Goal: Task Accomplishment & Management: Manage account settings

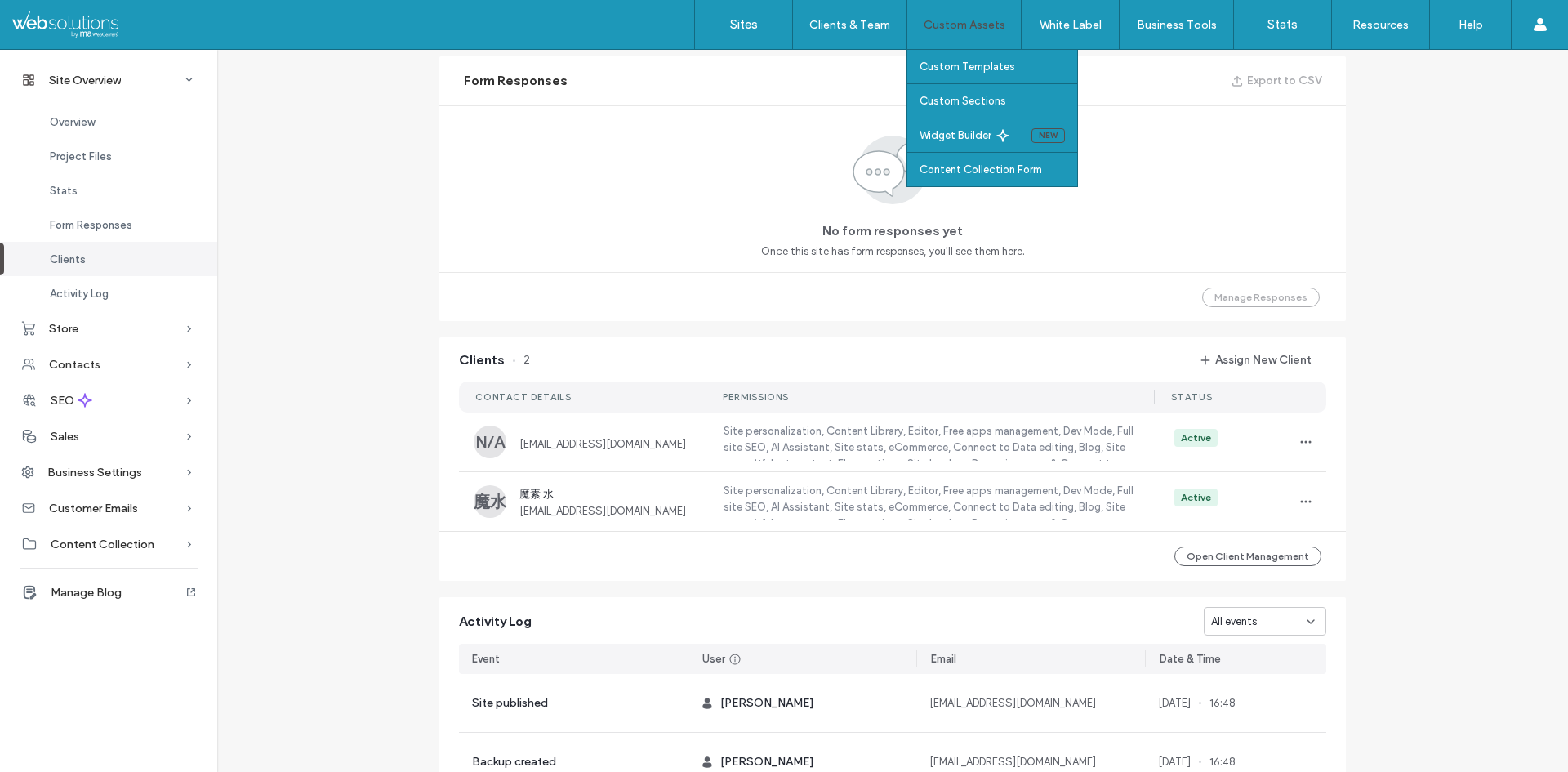
scroll to position [731, 0]
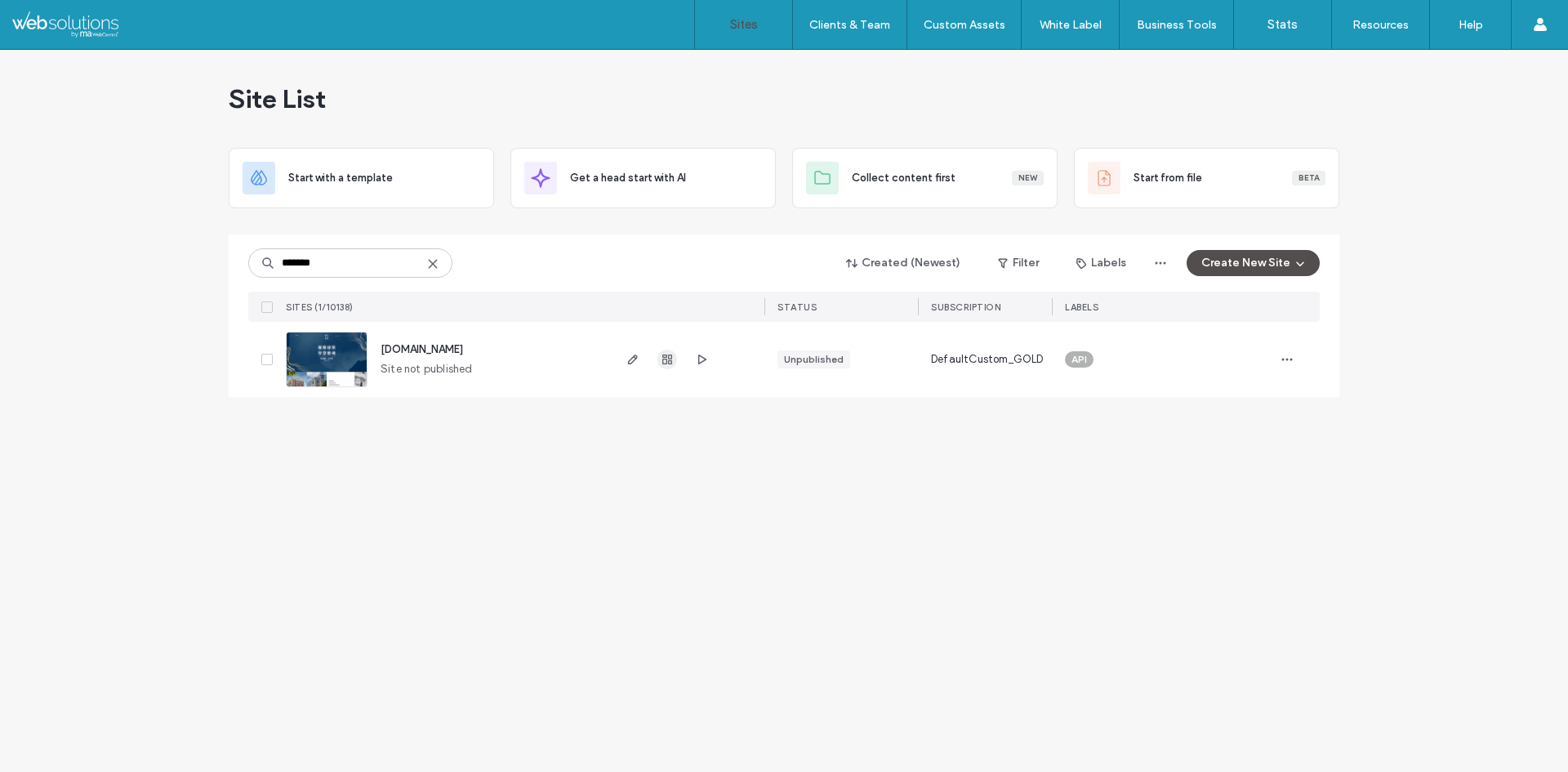
type input "*******"
click at [666, 367] on span "button" at bounding box center [667, 359] width 20 height 20
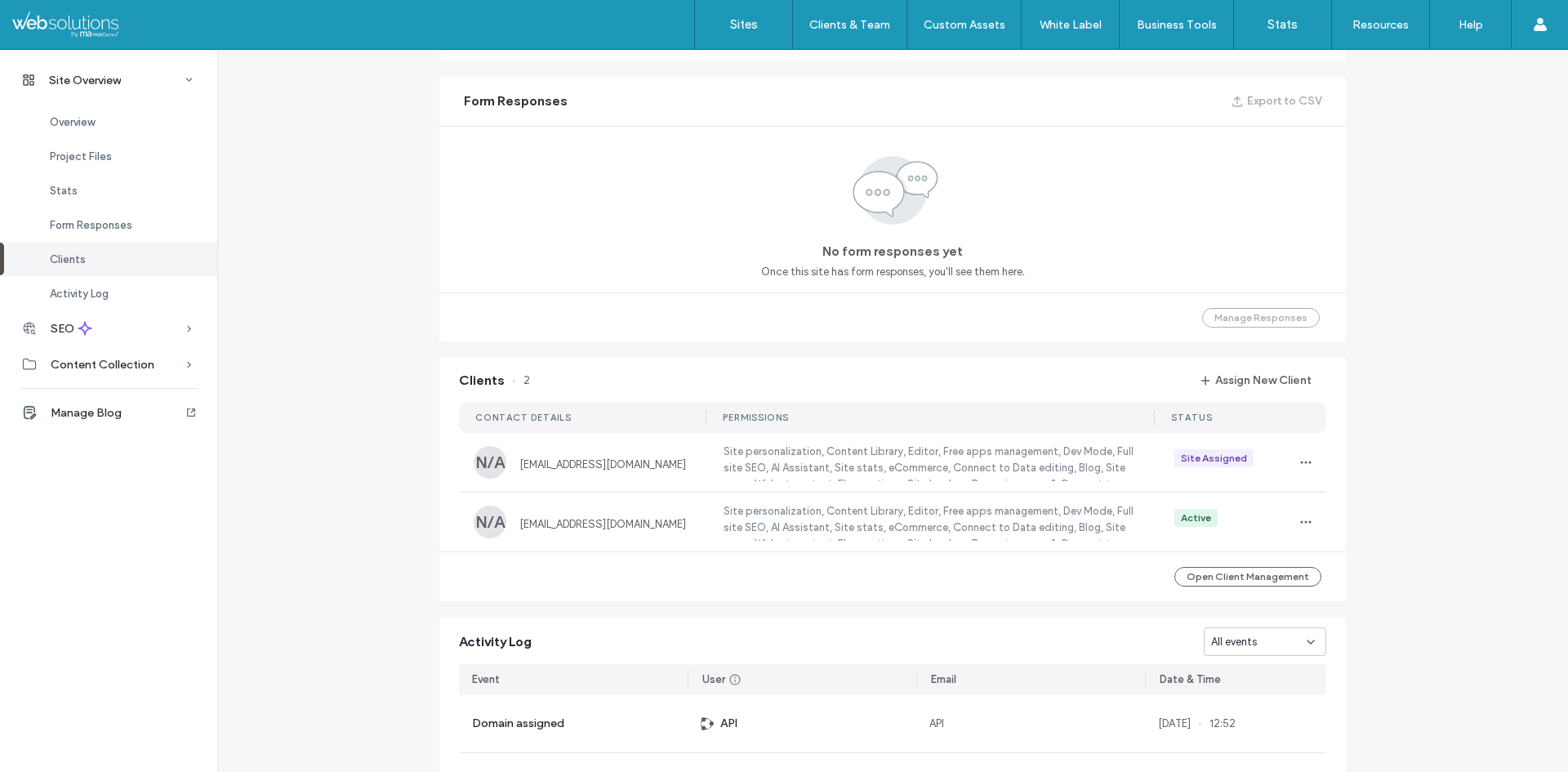
scroll to position [980, 0]
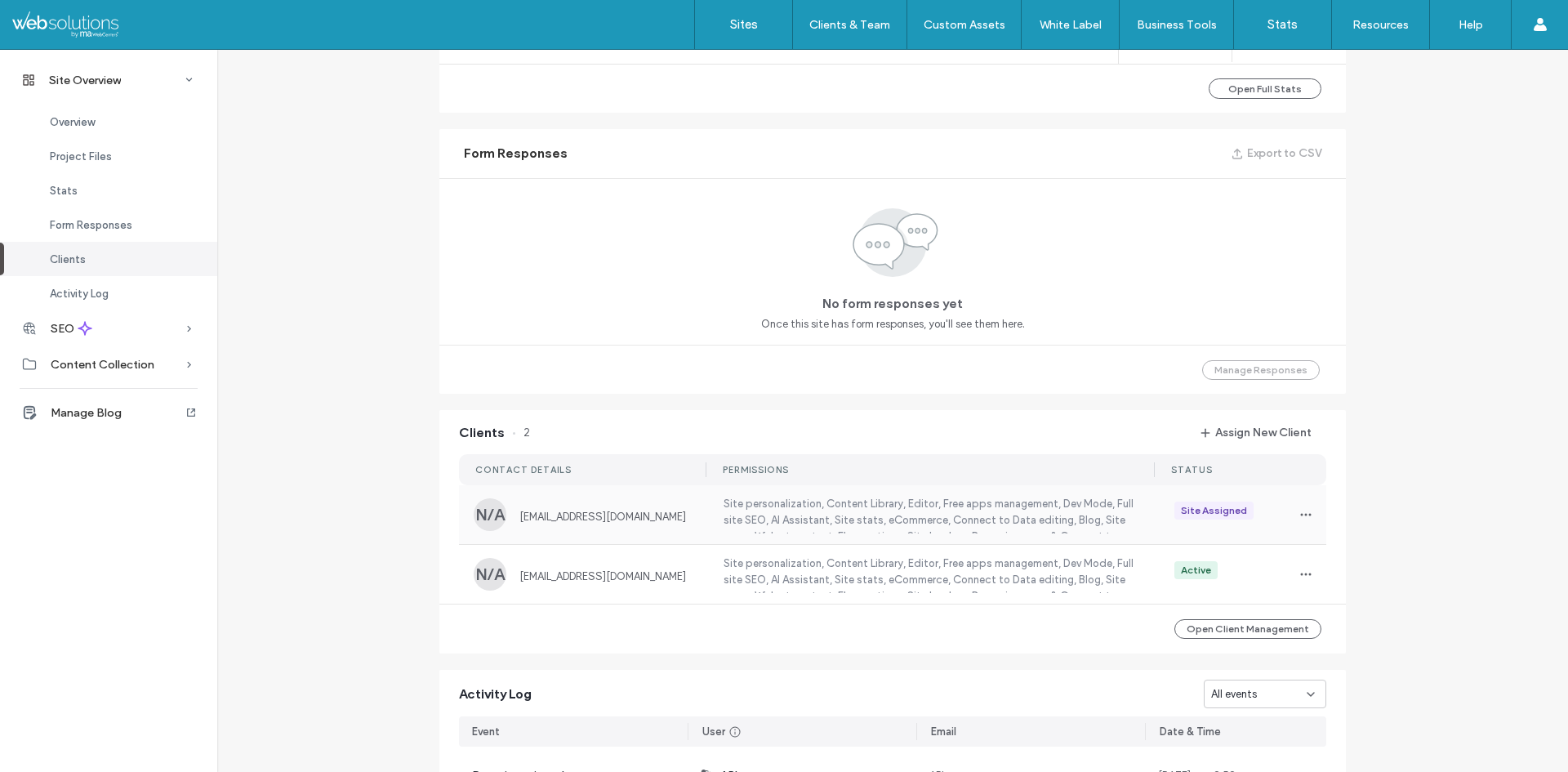
scroll to position [1062, 0]
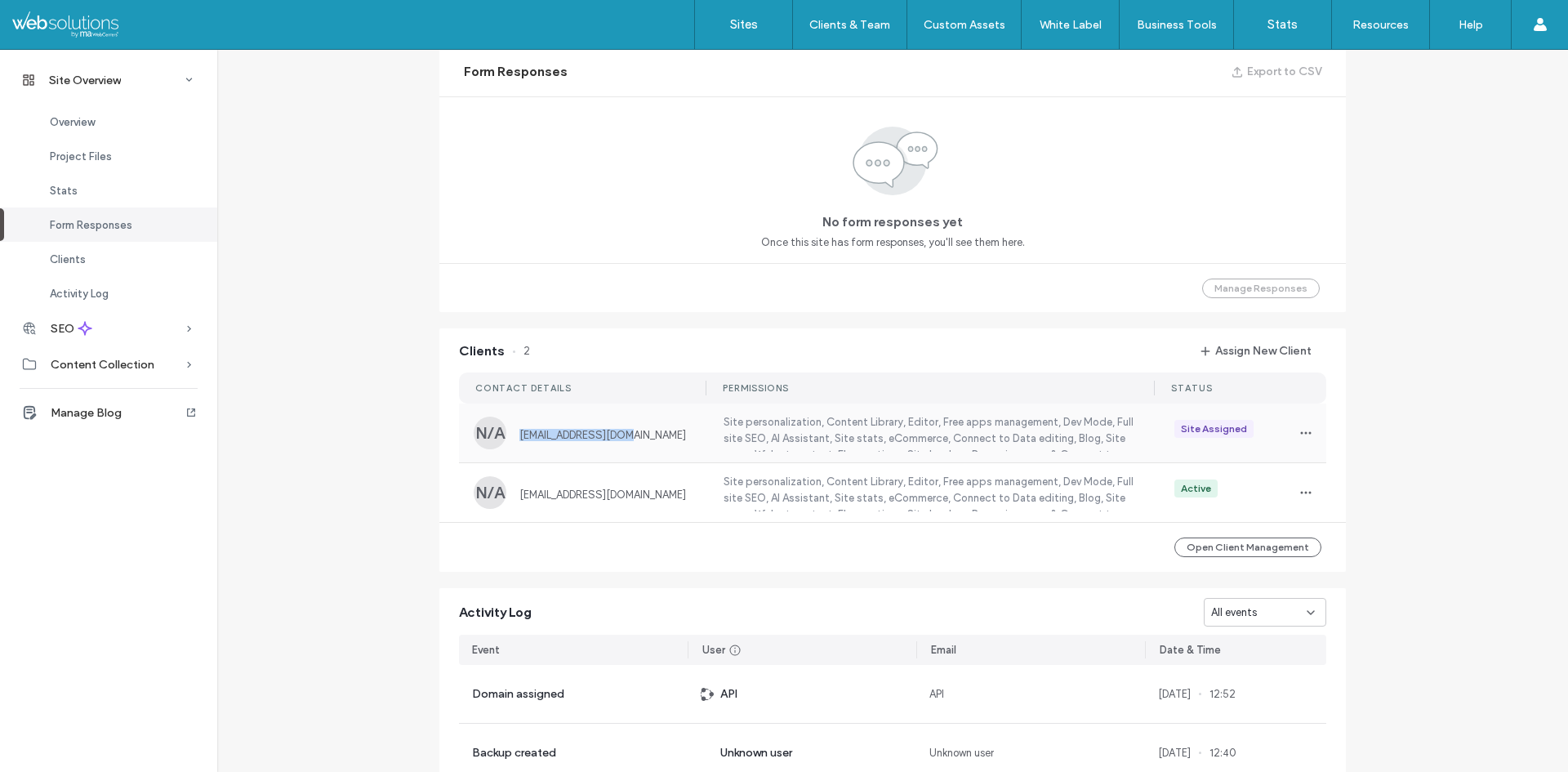
drag, startPoint x: 663, startPoint y: 430, endPoint x: 495, endPoint y: 446, distance: 168.8
click at [495, 446] on div "N/A [EMAIL_ADDRESS][DOMAIN_NAME]" at bounding box center [588, 433] width 230 height 33
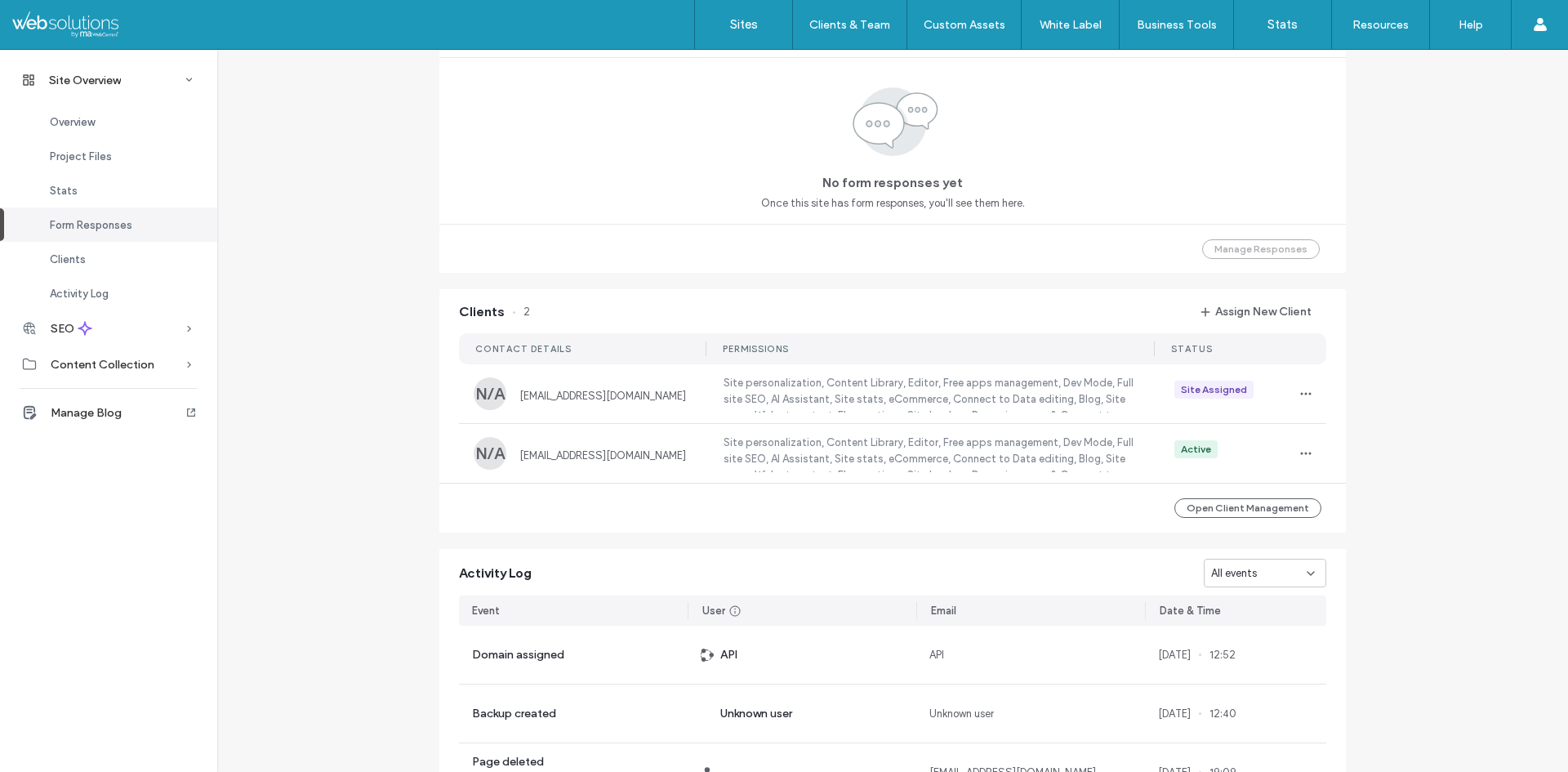
scroll to position [1226, 0]
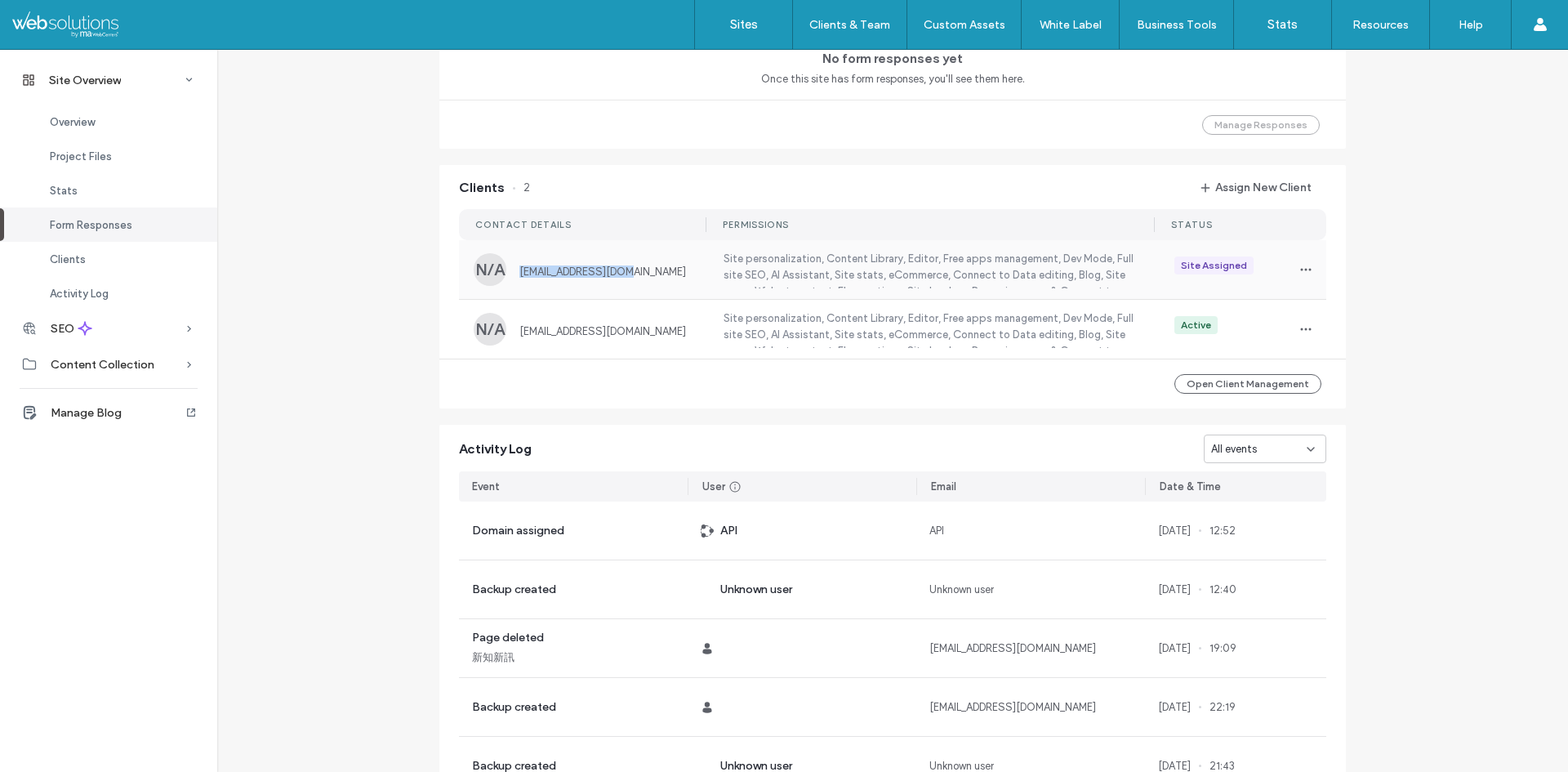
copy div "[EMAIL_ADDRESS][DOMAIN_NAME]"
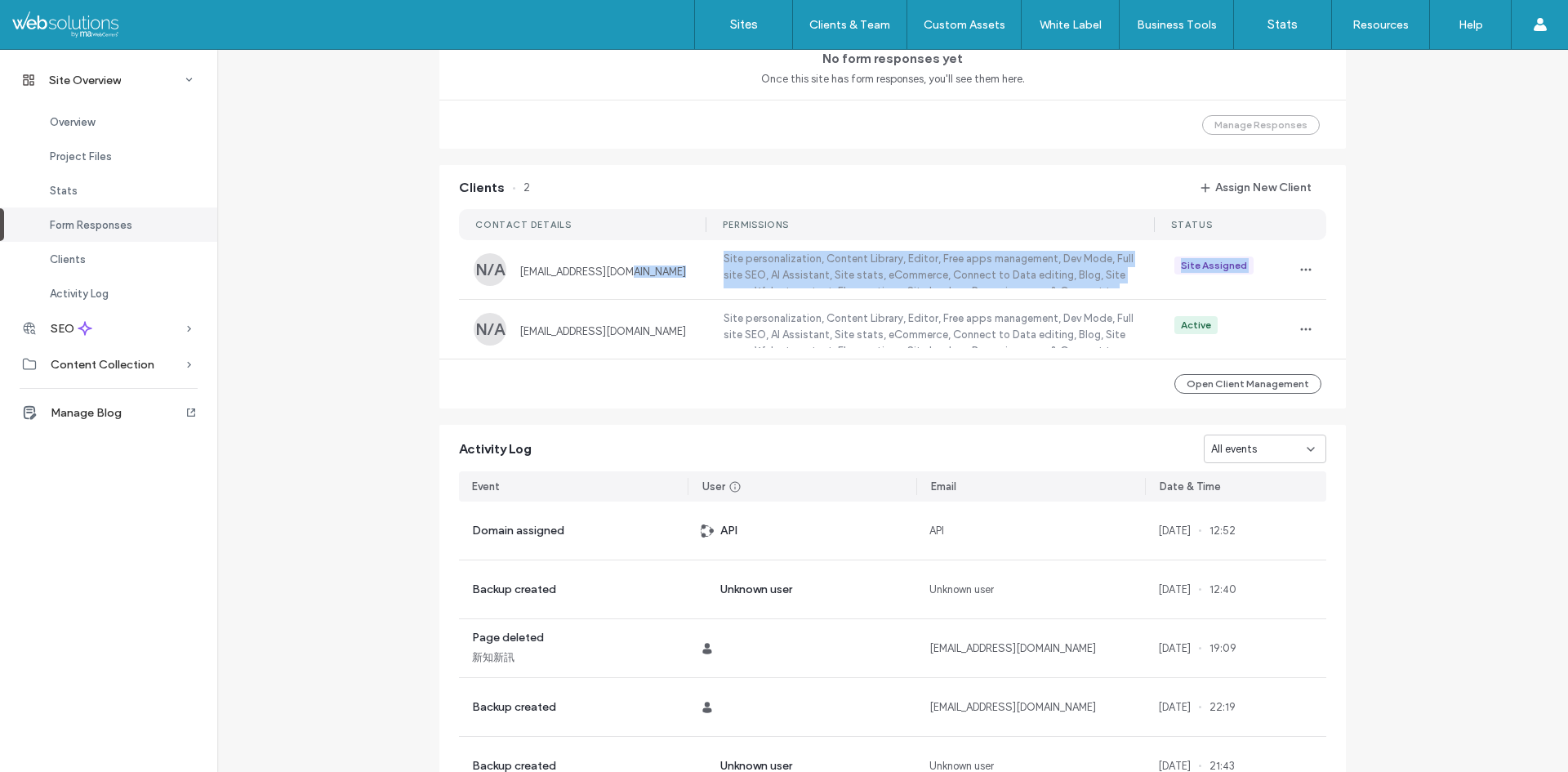
drag, startPoint x: 660, startPoint y: 277, endPoint x: 392, endPoint y: 305, distance: 269.5
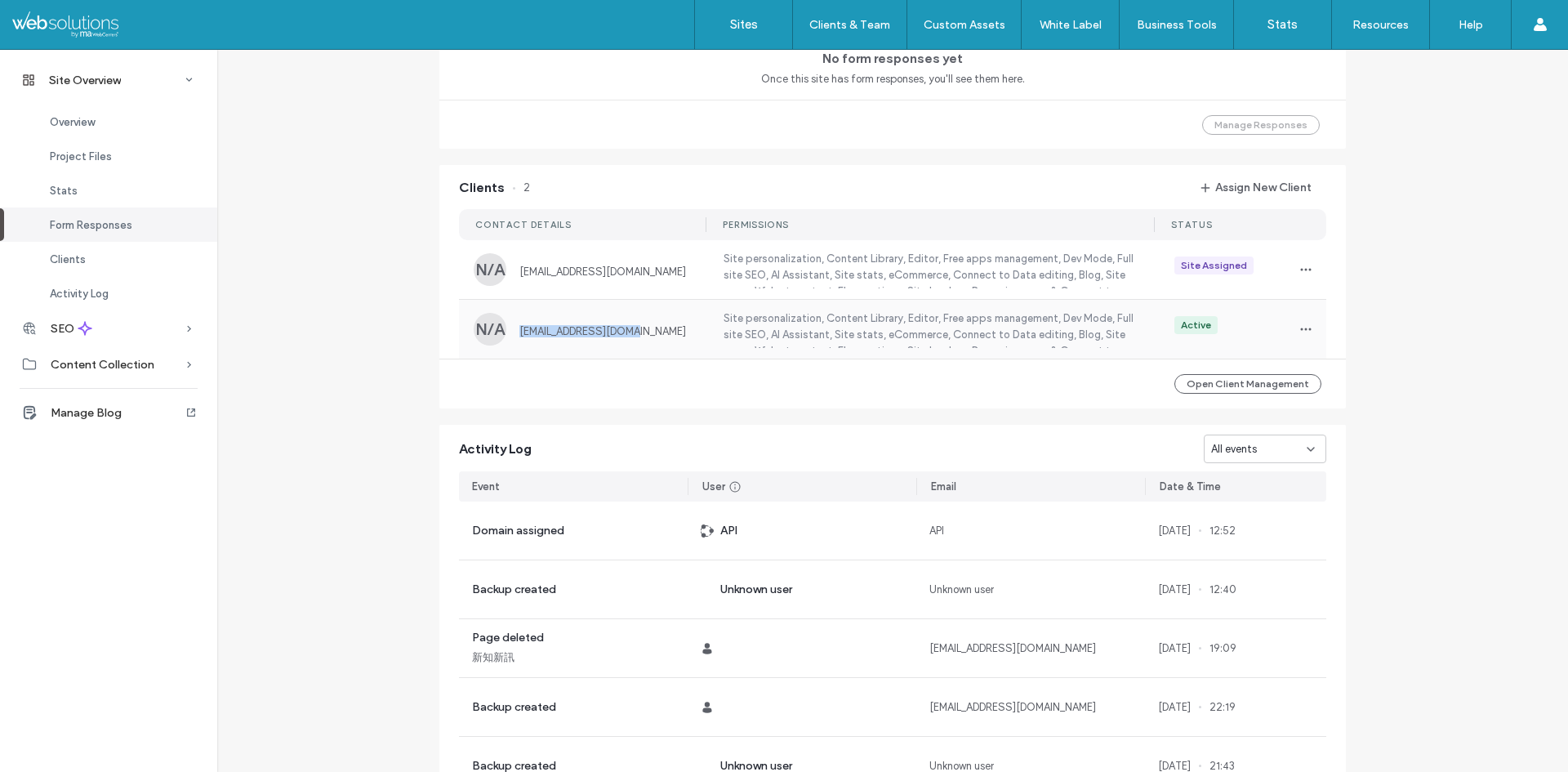
copy span "[EMAIL_ADDRESS][DOMAIN_NAME]"
drag, startPoint x: 647, startPoint y: 328, endPoint x: 328, endPoint y: 342, distance: 319.3
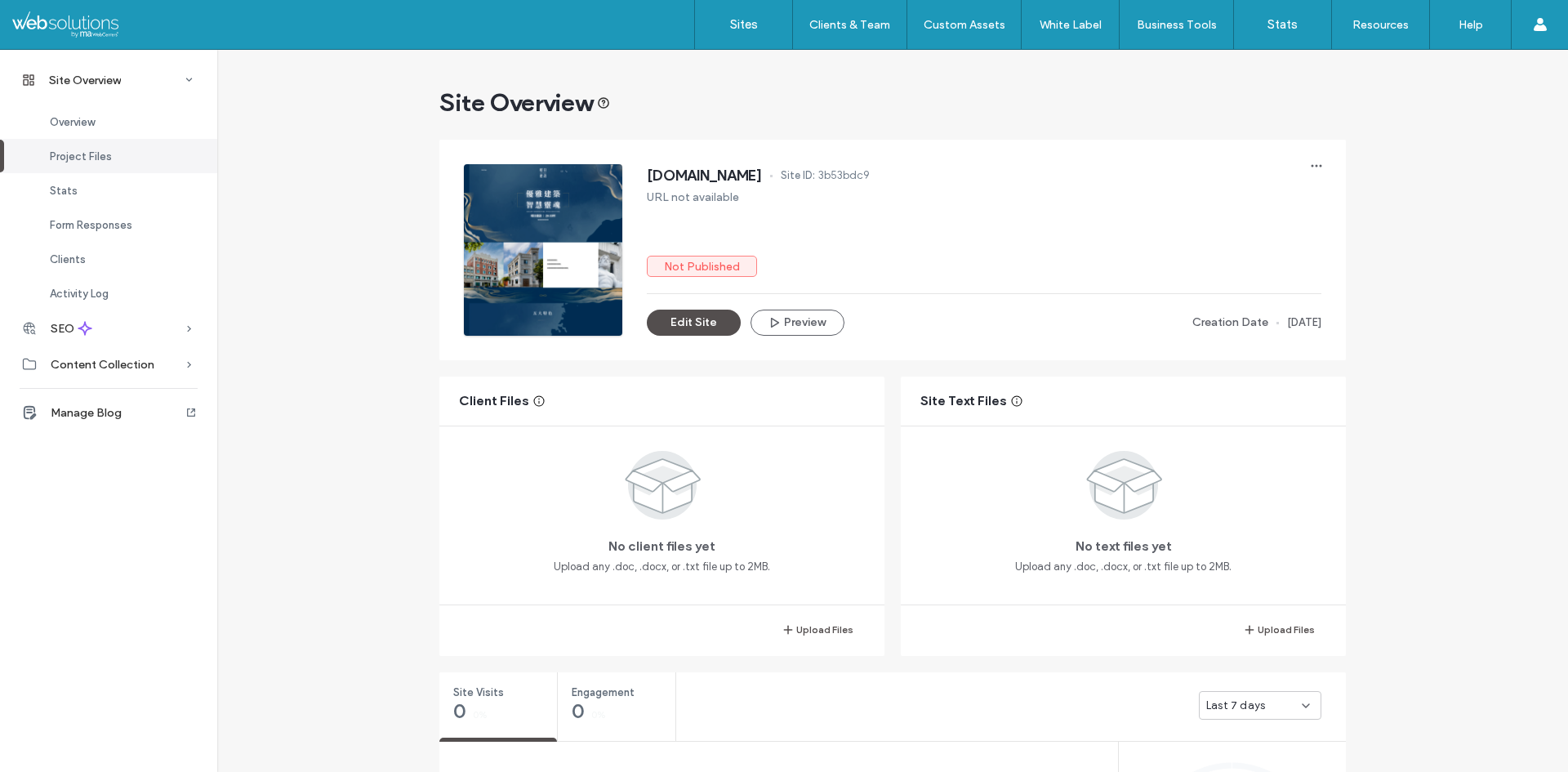
click at [72, 21] on div at bounding box center [105, 24] width 185 height 26
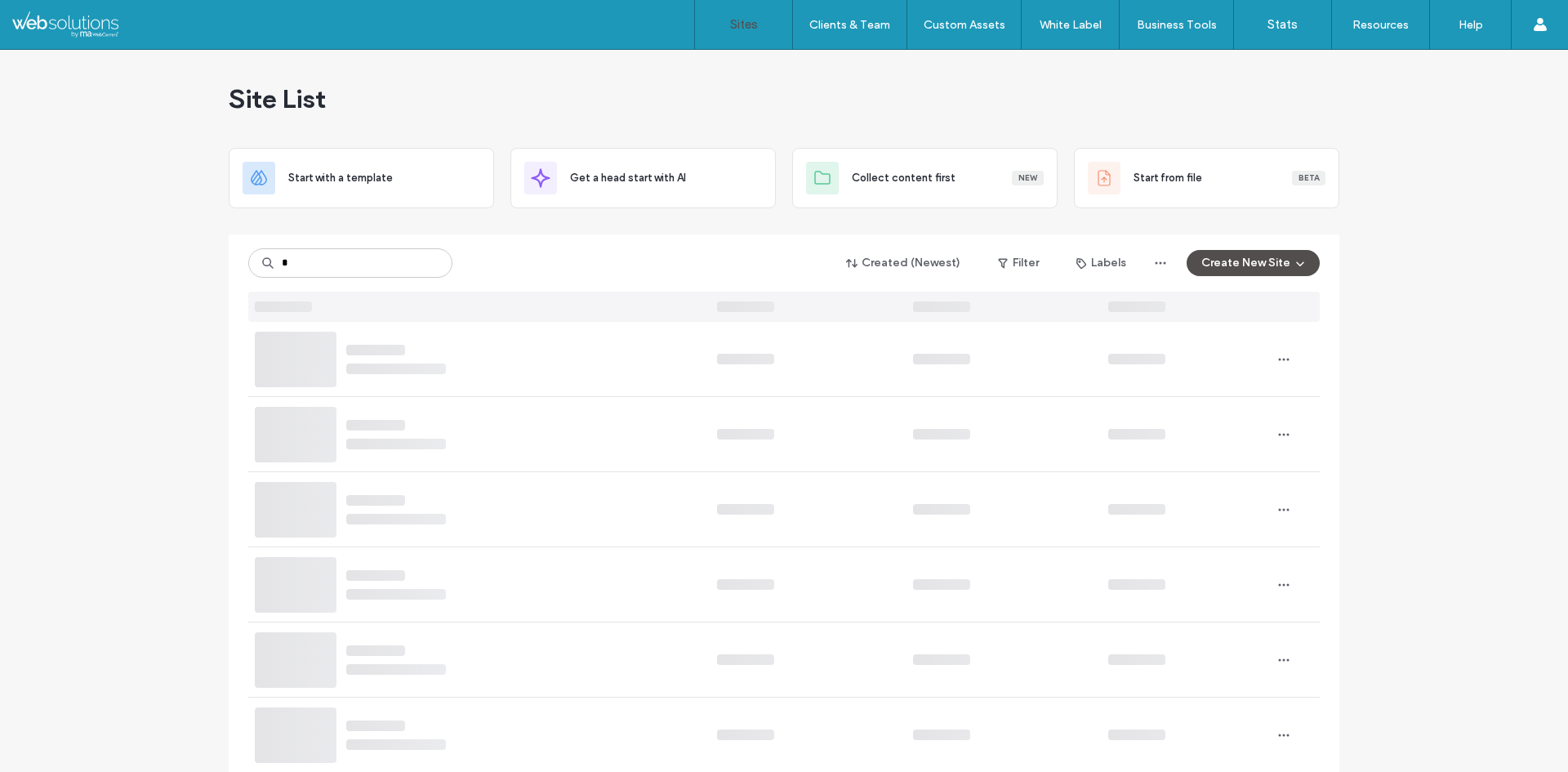
type input "*"
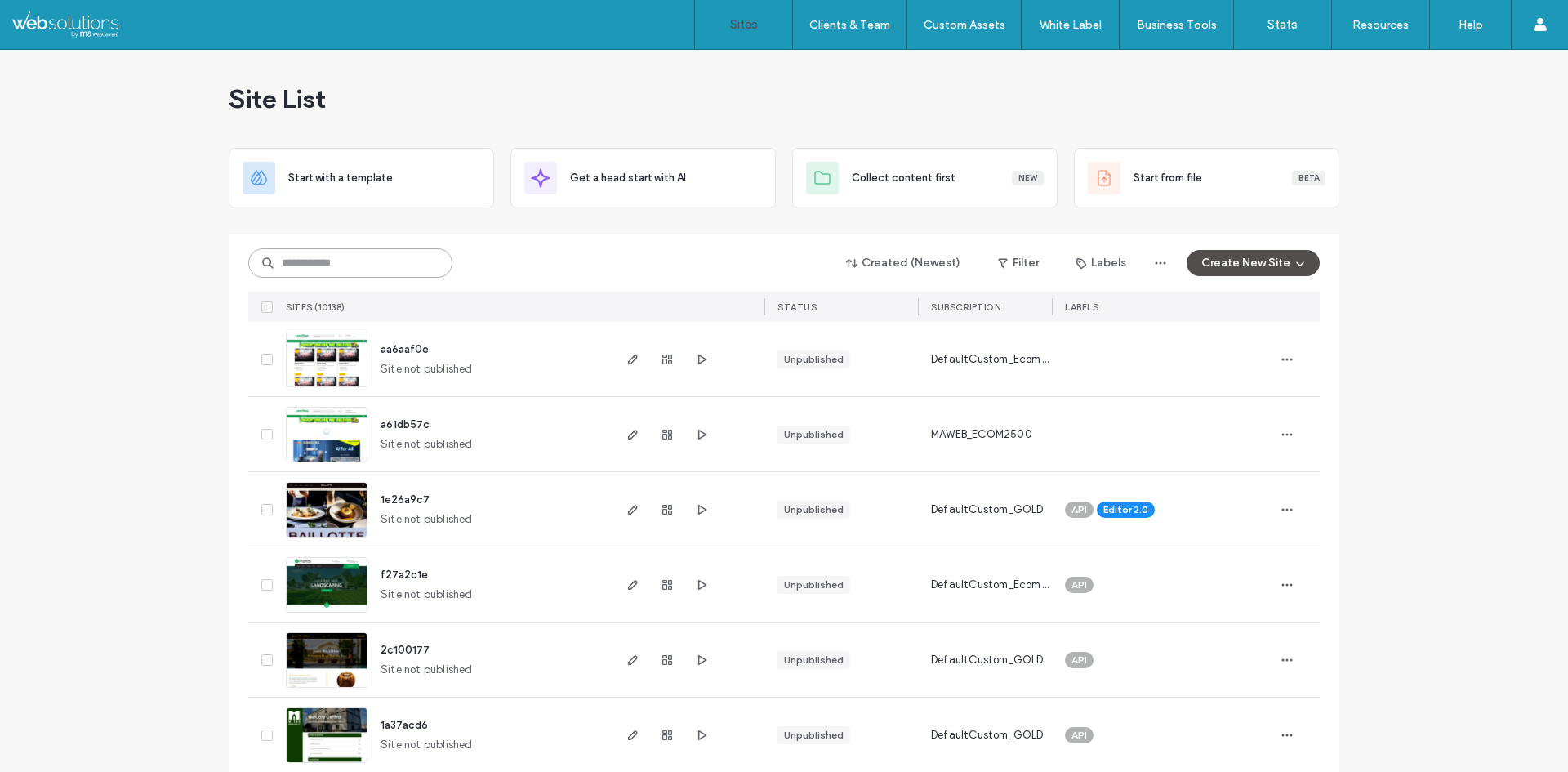
click at [334, 274] on input at bounding box center [351, 263] width 204 height 29
type input "*****"
